Goal: Task Accomplishment & Management: Manage account settings

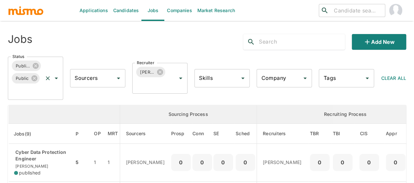
scroll to position [98, 0]
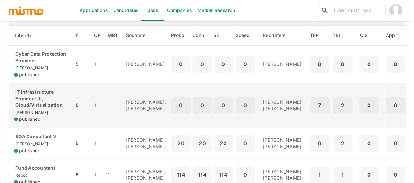
click at [29, 99] on p "IT Infrastructure Engineer III, Cloud/Virtualization" at bounding box center [41, 99] width 55 height 20
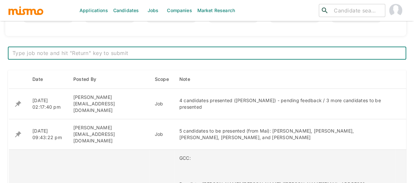
scroll to position [236, 0]
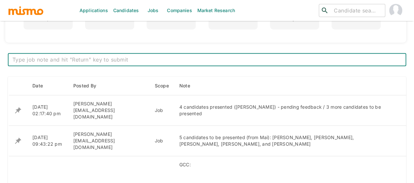
click at [108, 57] on textarea at bounding box center [206, 60] width 389 height 8
type textarea "El candidato idóneo debe de tener un enfoque fuerte en diseño e implementación …"
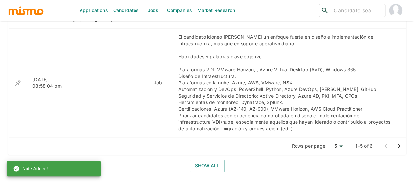
scroll to position [367, 0]
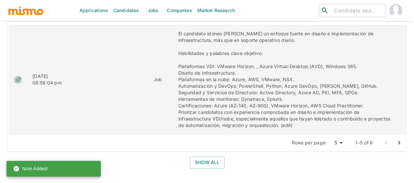
click at [17, 77] on icon "enhanced table" at bounding box center [18, 80] width 6 height 6
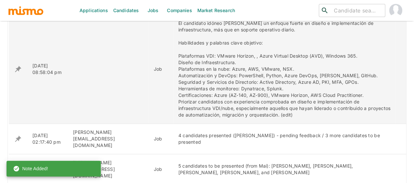
scroll to position [301, 0]
